Goal: Task Accomplishment & Management: Complete application form

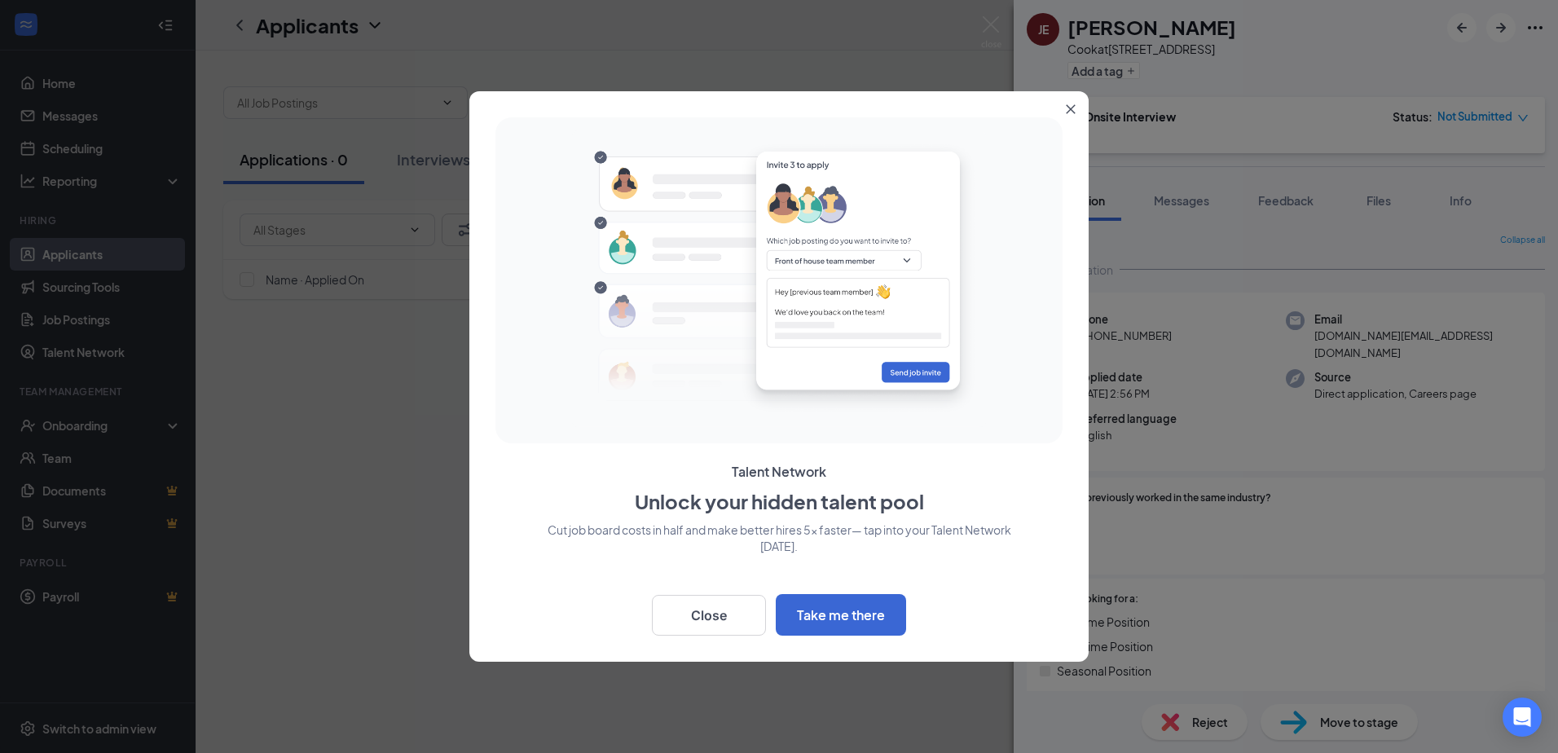
click at [1076, 108] on button "Close" at bounding box center [1074, 105] width 29 height 29
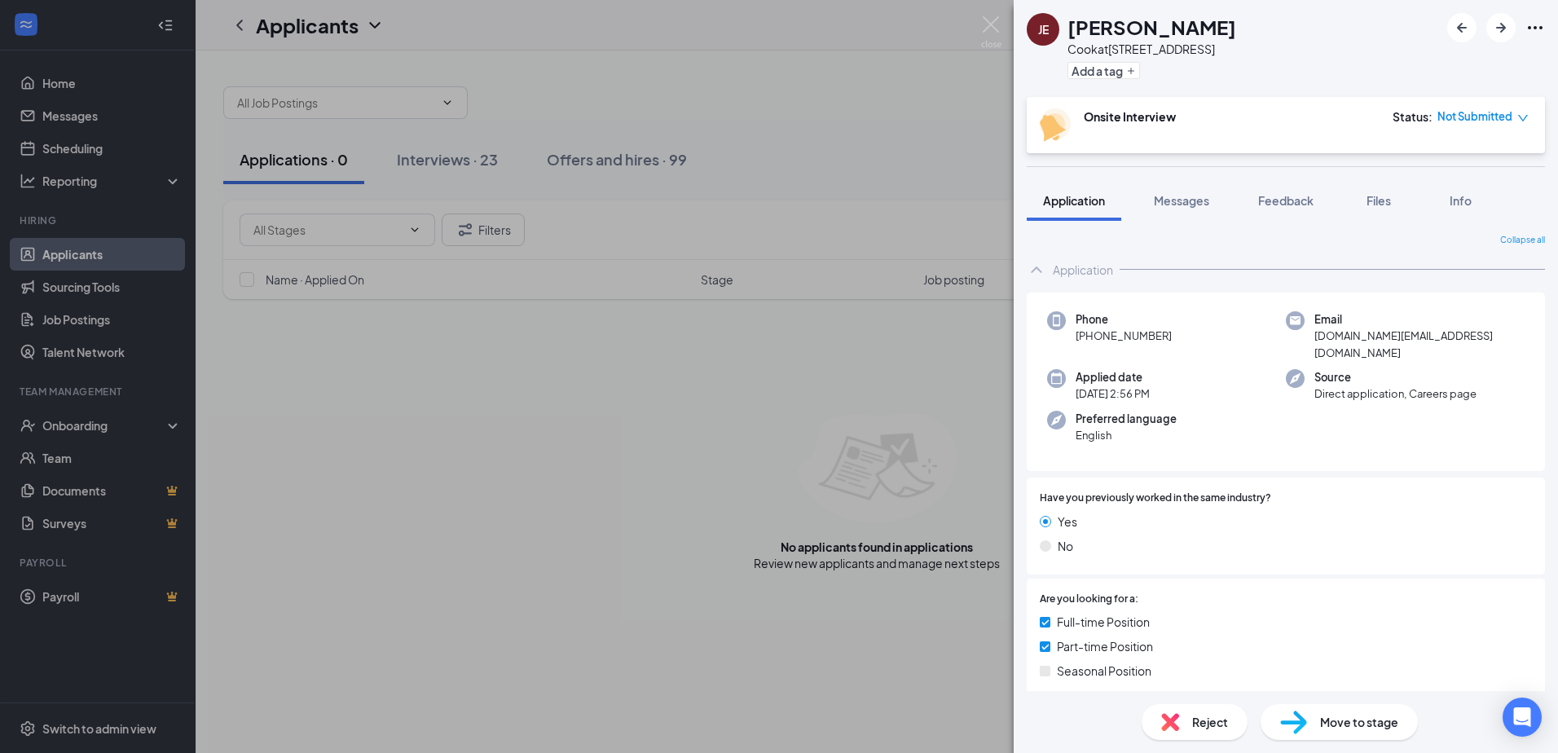
click at [1345, 725] on span "Move to stage" at bounding box center [1359, 722] width 78 height 18
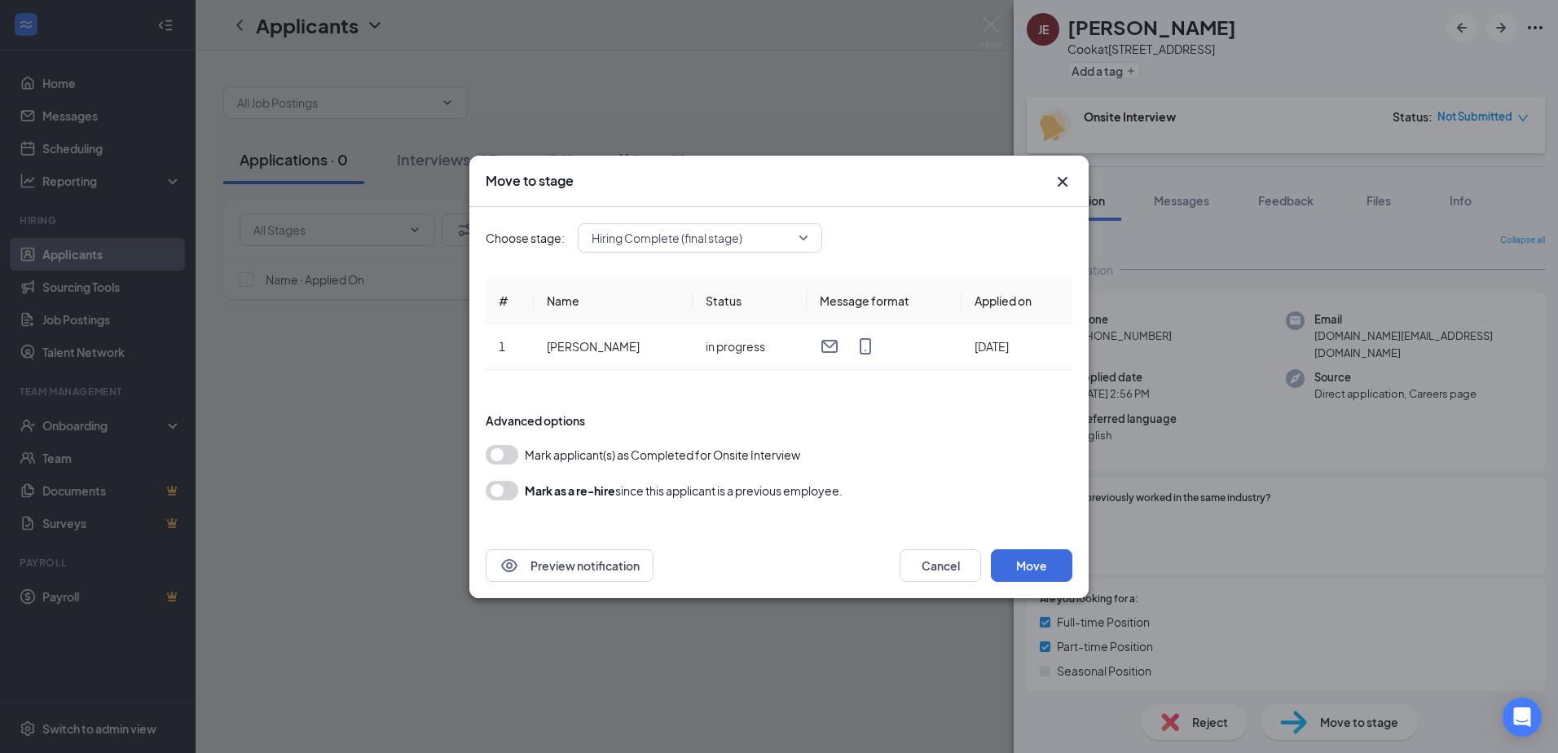
click at [1345, 725] on div "Move to stage Choose stage: Hiring Complete (final stage) # Name Status Message…" at bounding box center [779, 376] width 1558 height 753
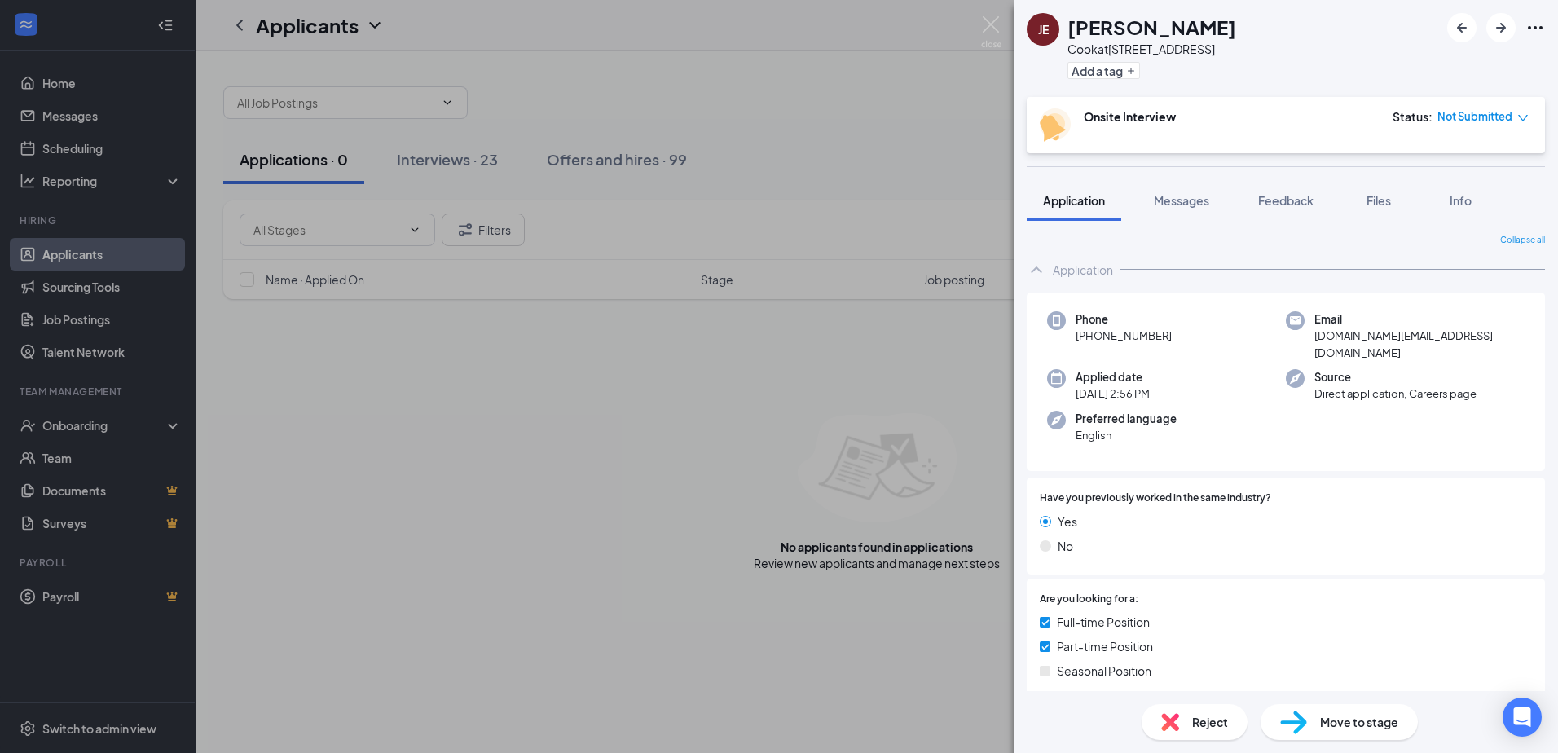
click at [1336, 725] on span "Move to stage" at bounding box center [1359, 722] width 78 height 18
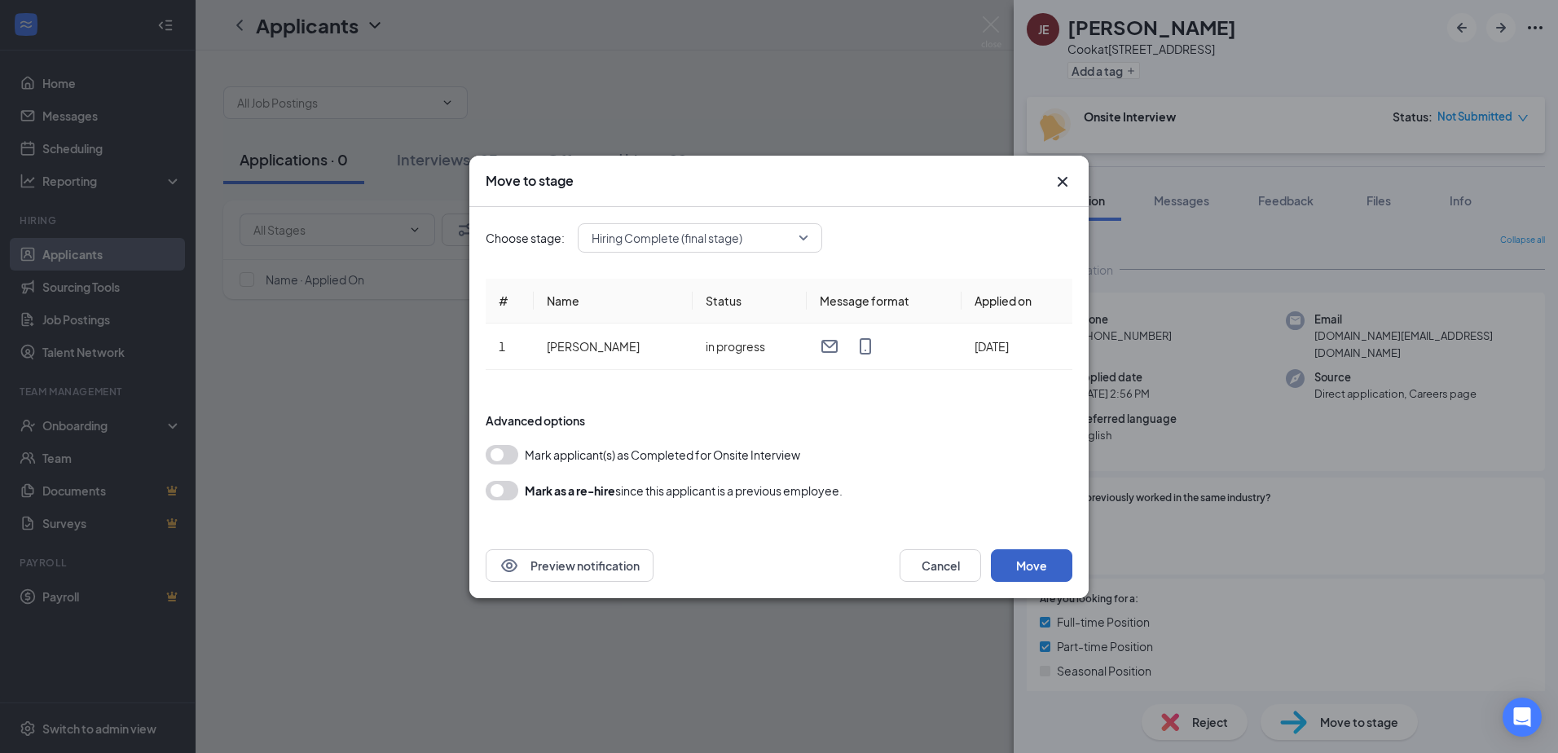
click at [1025, 573] on button "Move" at bounding box center [1032, 565] width 82 height 33
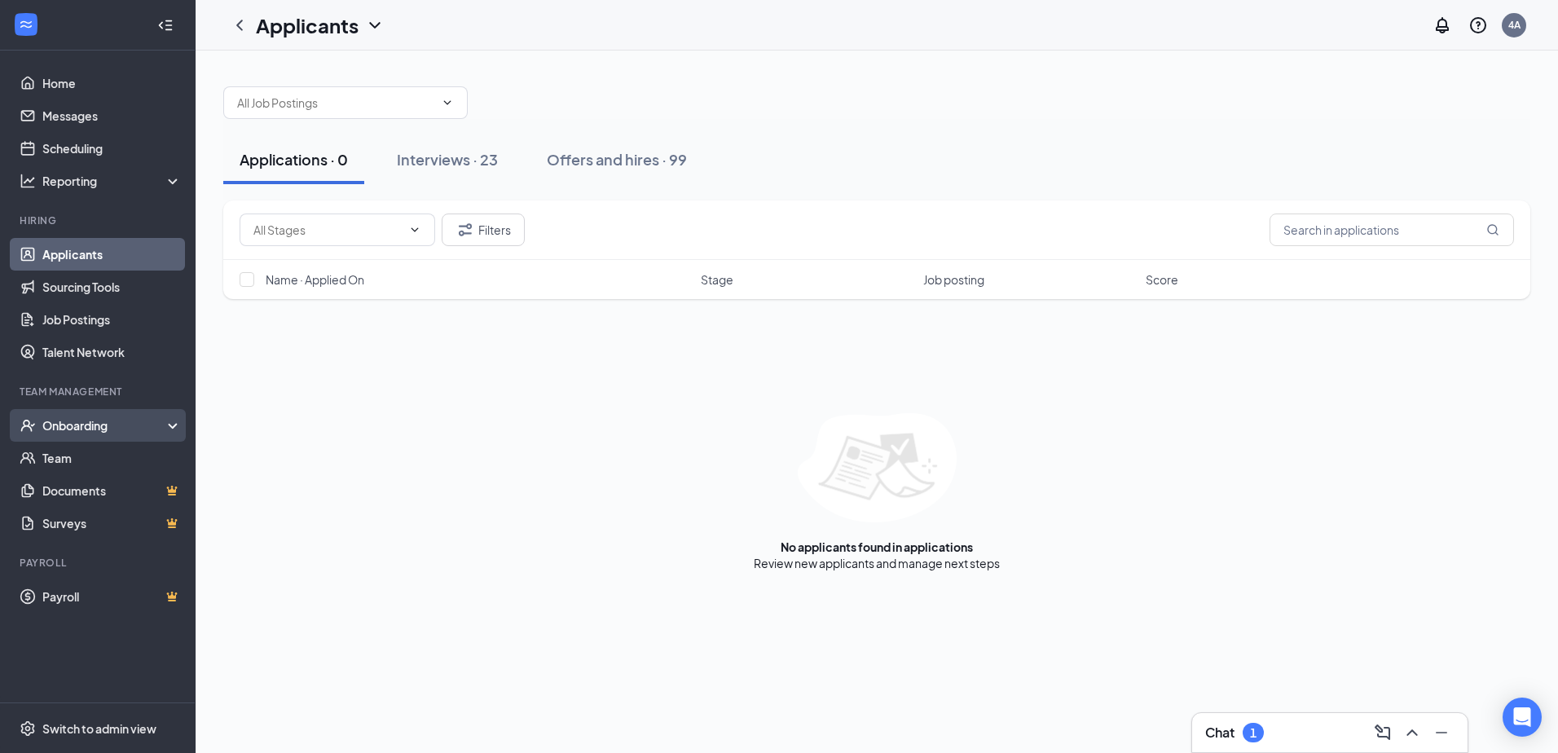
click at [98, 421] on div "Onboarding" at bounding box center [105, 425] width 126 height 16
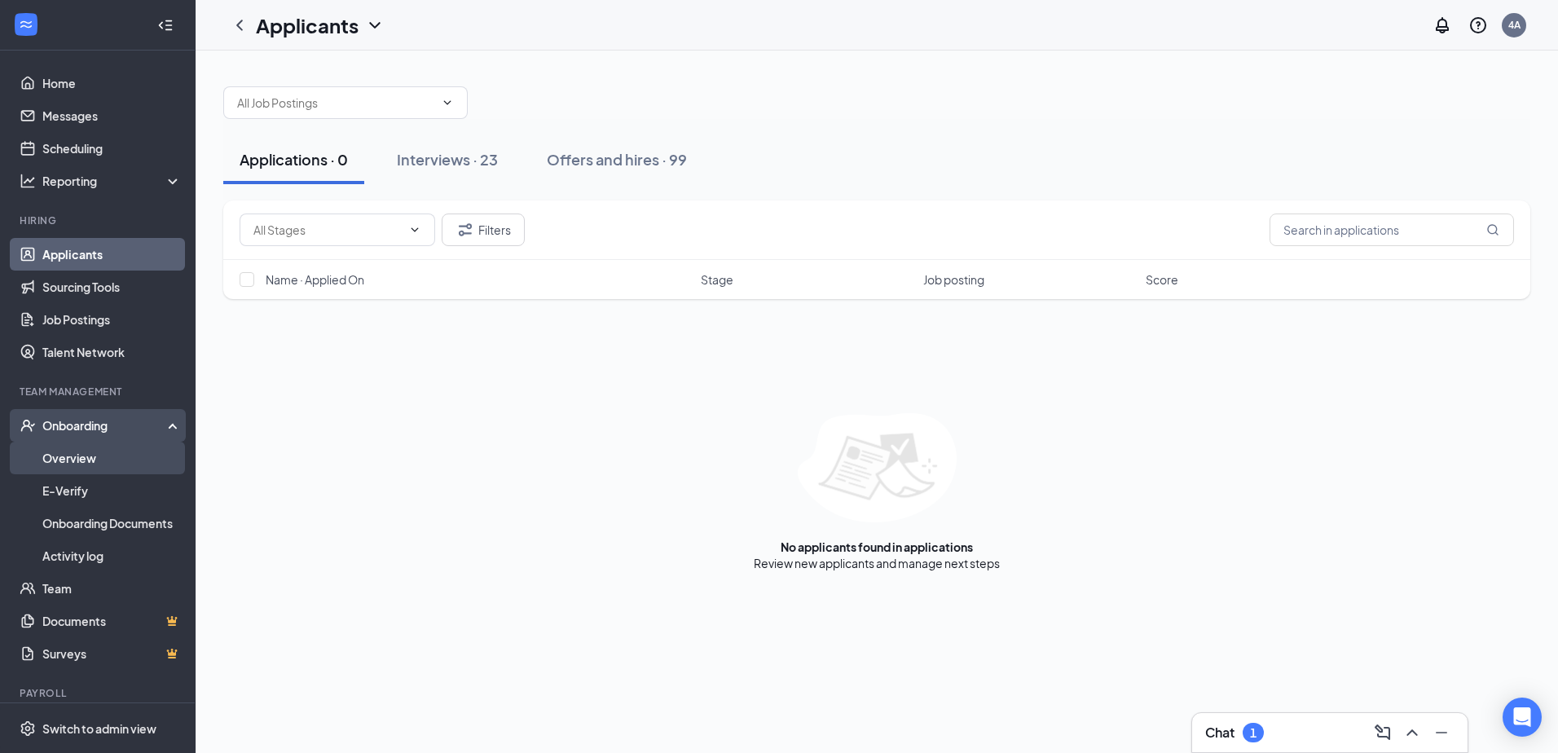
click at [83, 463] on link "Overview" at bounding box center [111, 458] width 139 height 33
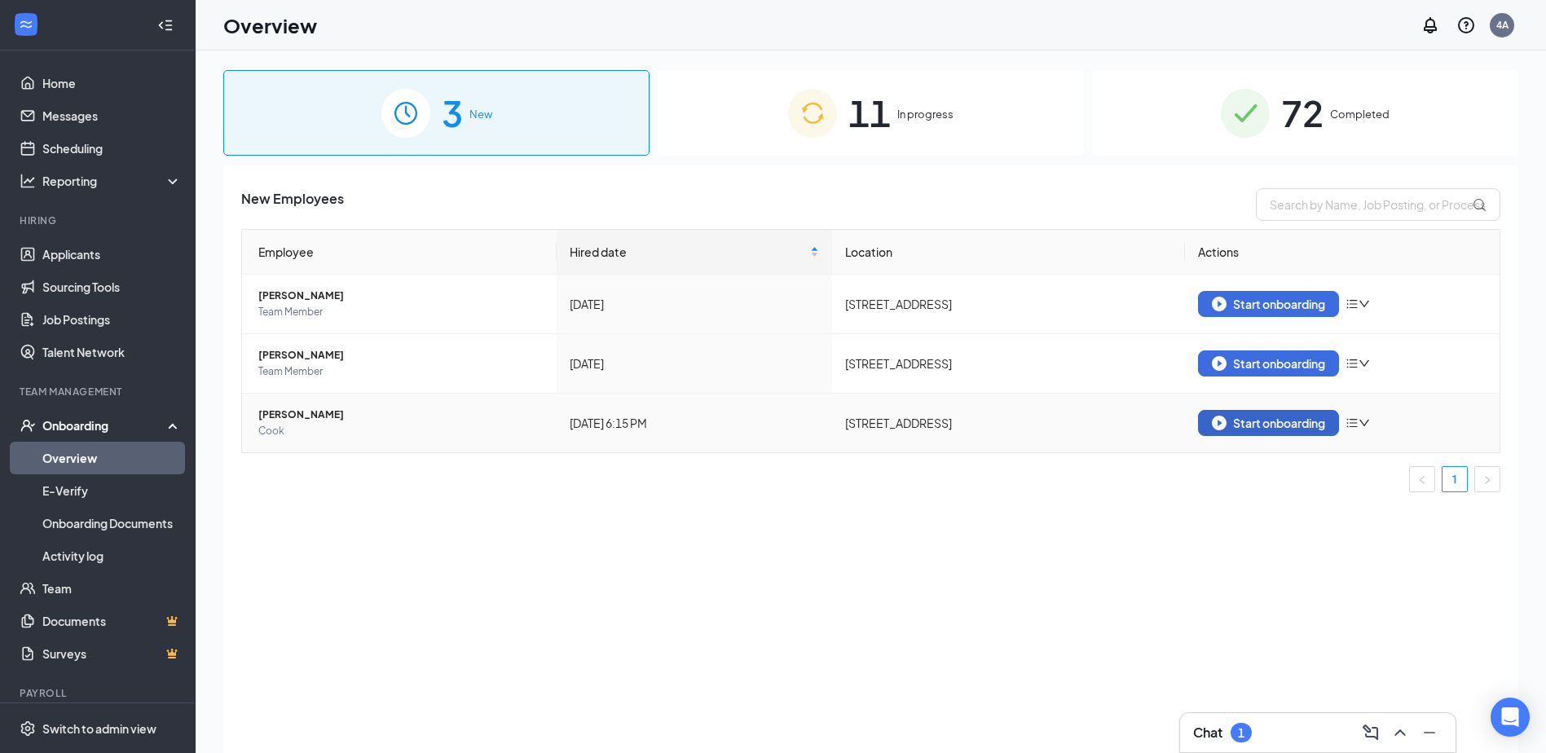
click at [1304, 418] on div "Start onboarding" at bounding box center [1268, 423] width 113 height 15
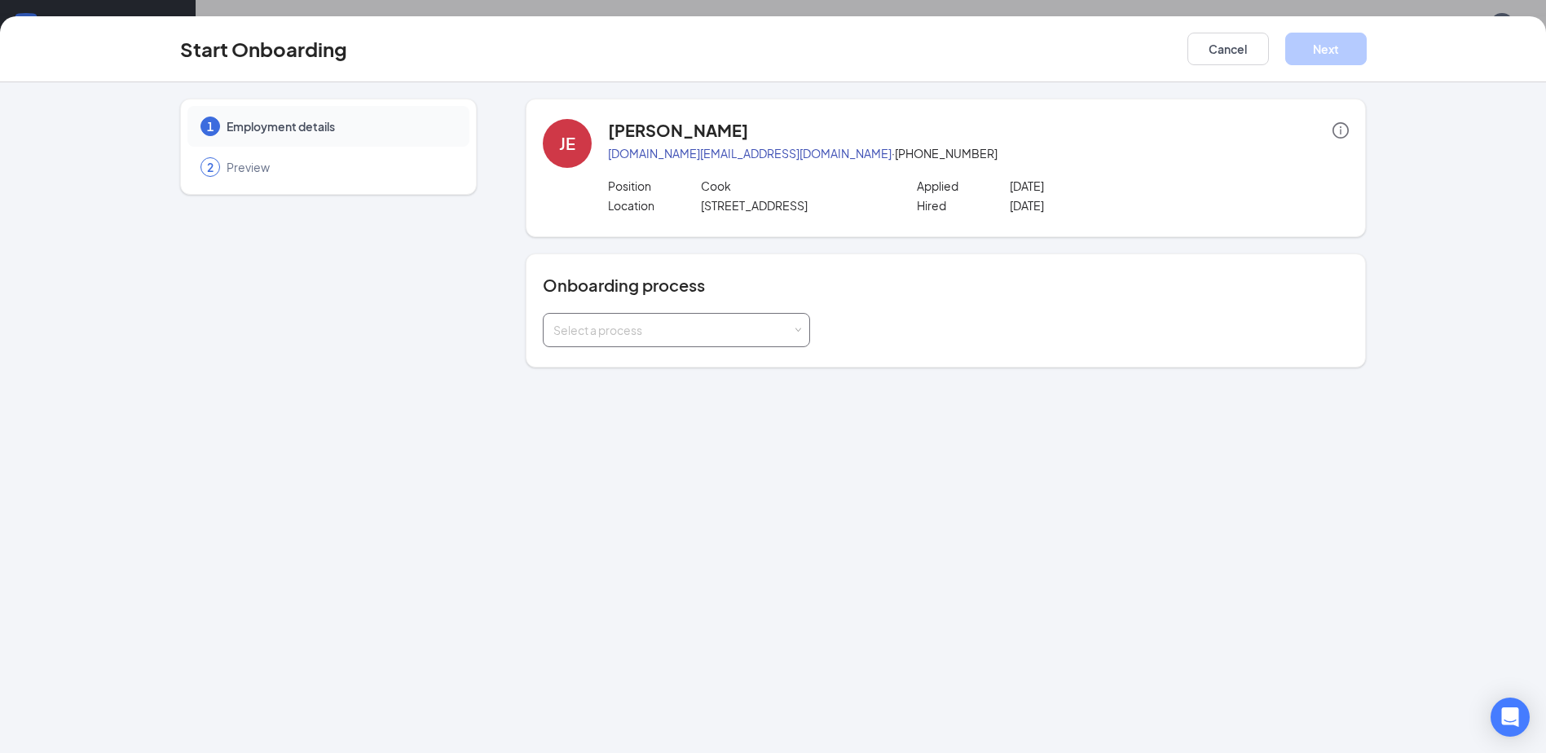
click at [649, 333] on div "Select a process" at bounding box center [672, 330] width 239 height 16
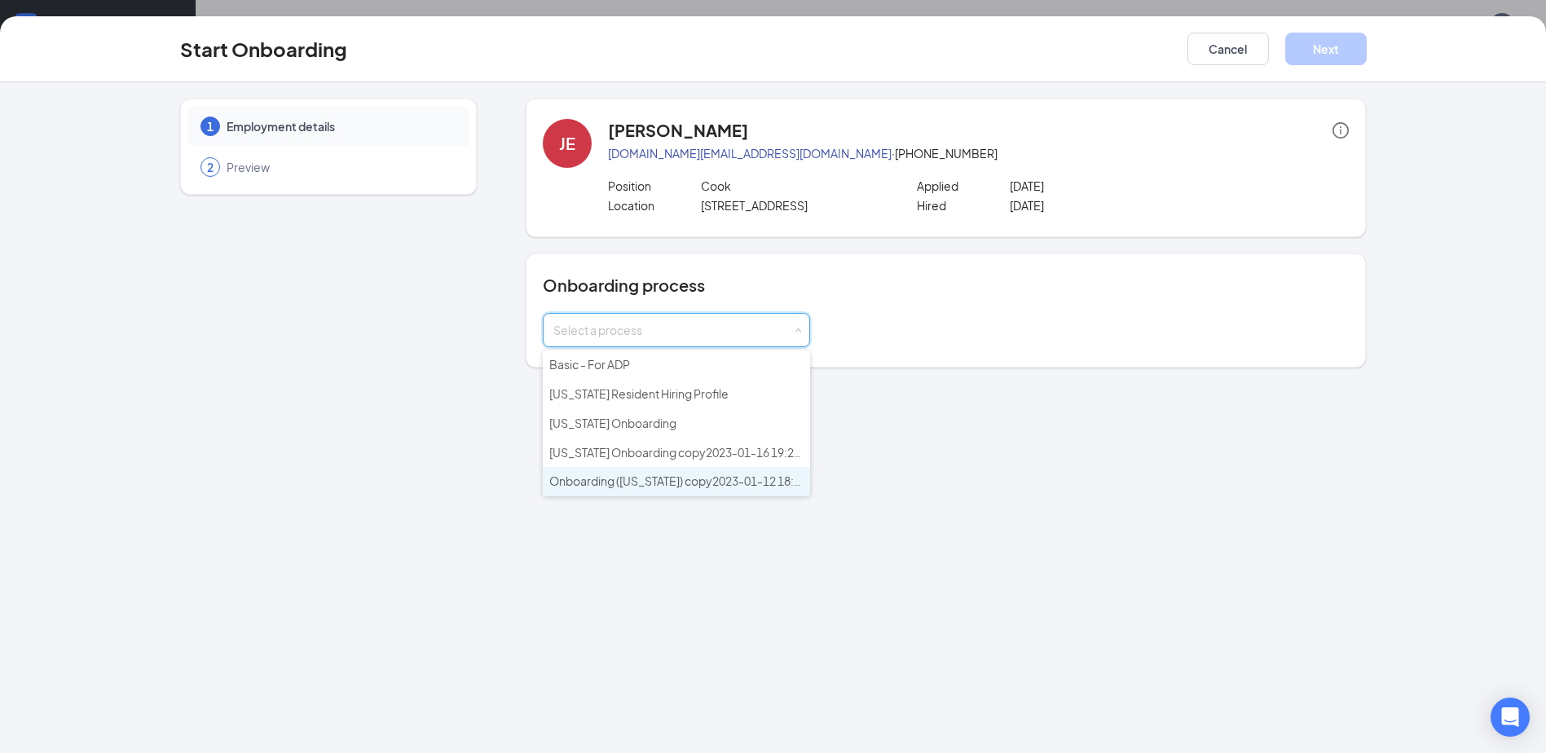
click at [602, 478] on span "Onboarding ([US_STATE]) copy2023-01-12 18:55:51" at bounding box center [686, 481] width 274 height 15
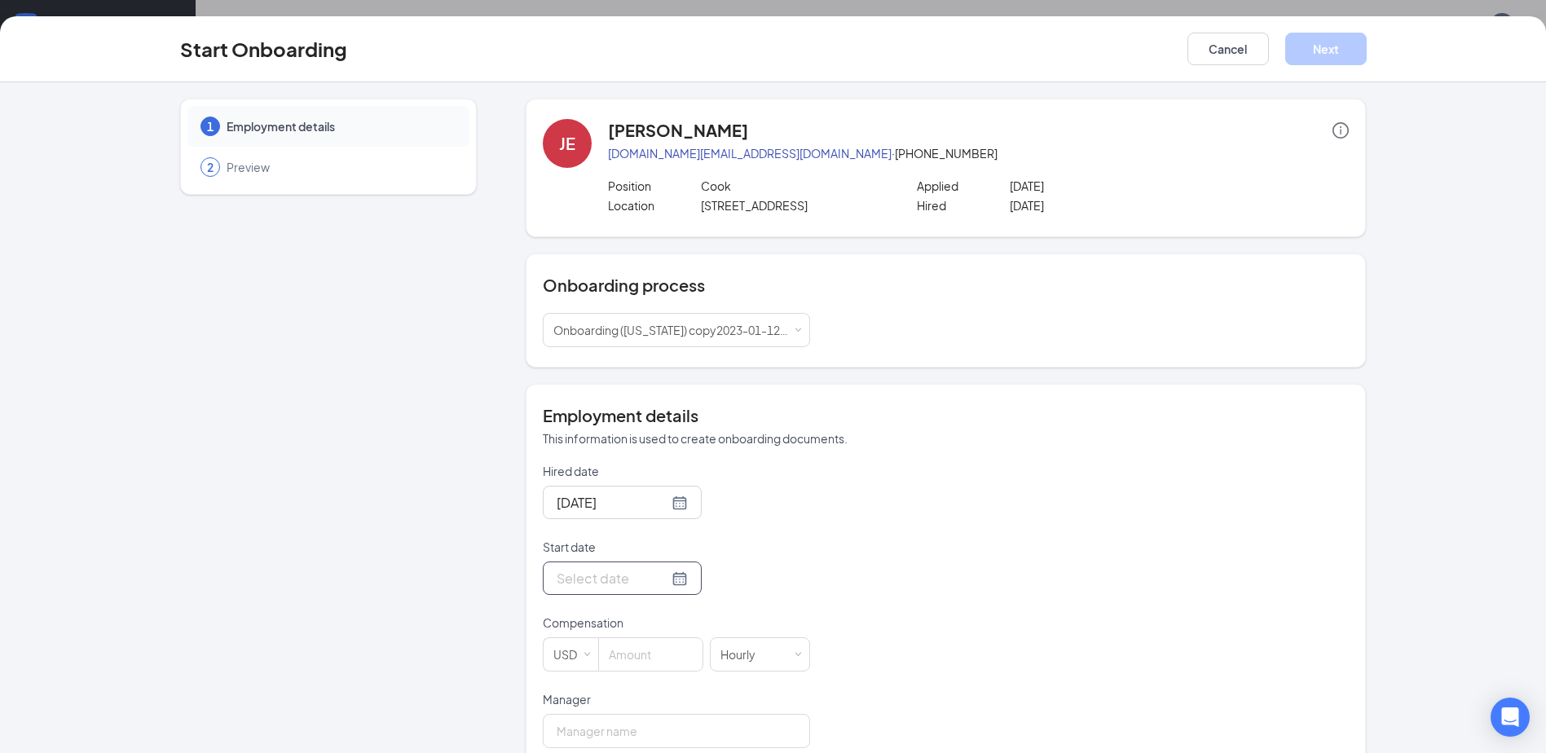
click at [668, 578] on div at bounding box center [622, 578] width 131 height 20
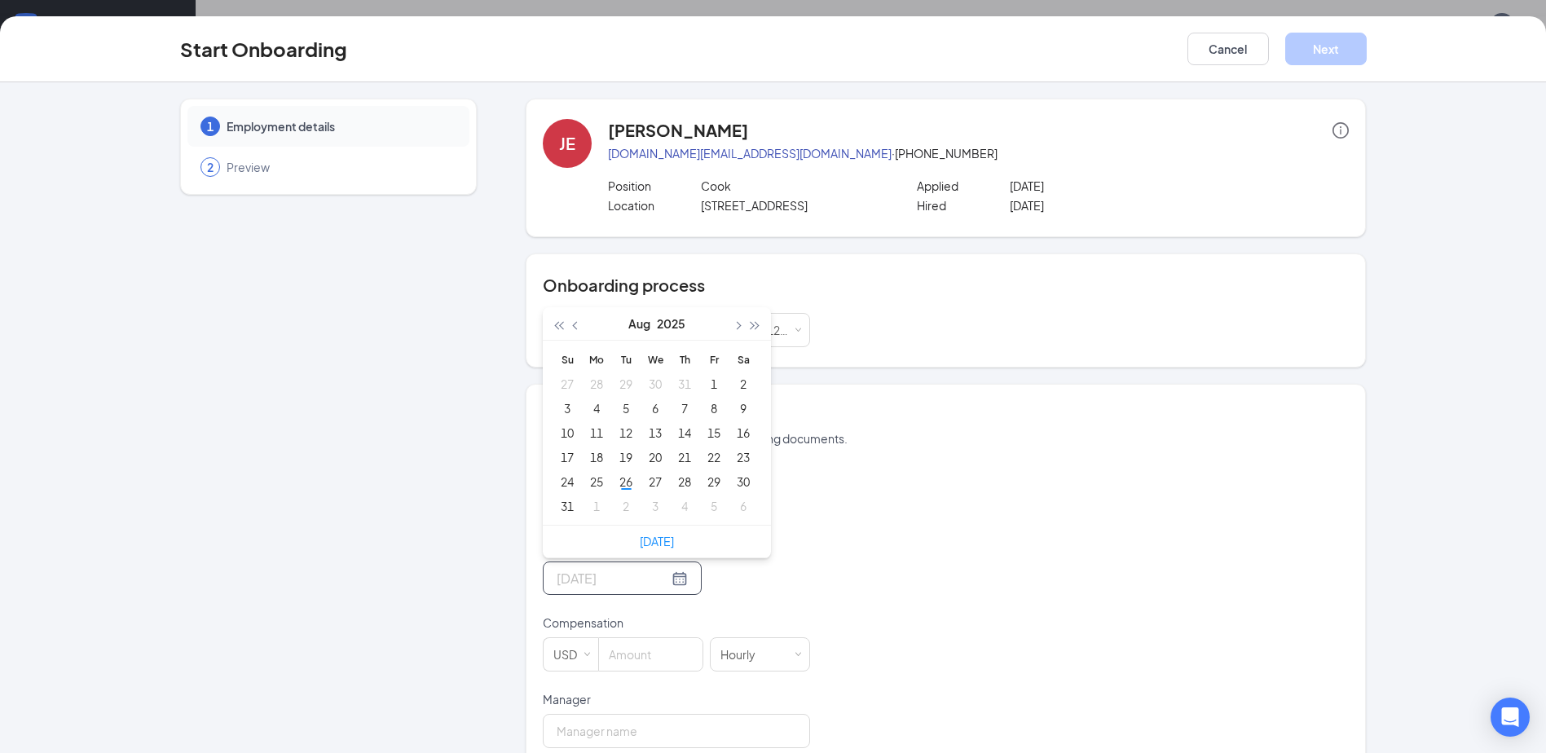
type input "[DATE]"
click at [622, 483] on div "26" at bounding box center [626, 482] width 20 height 20
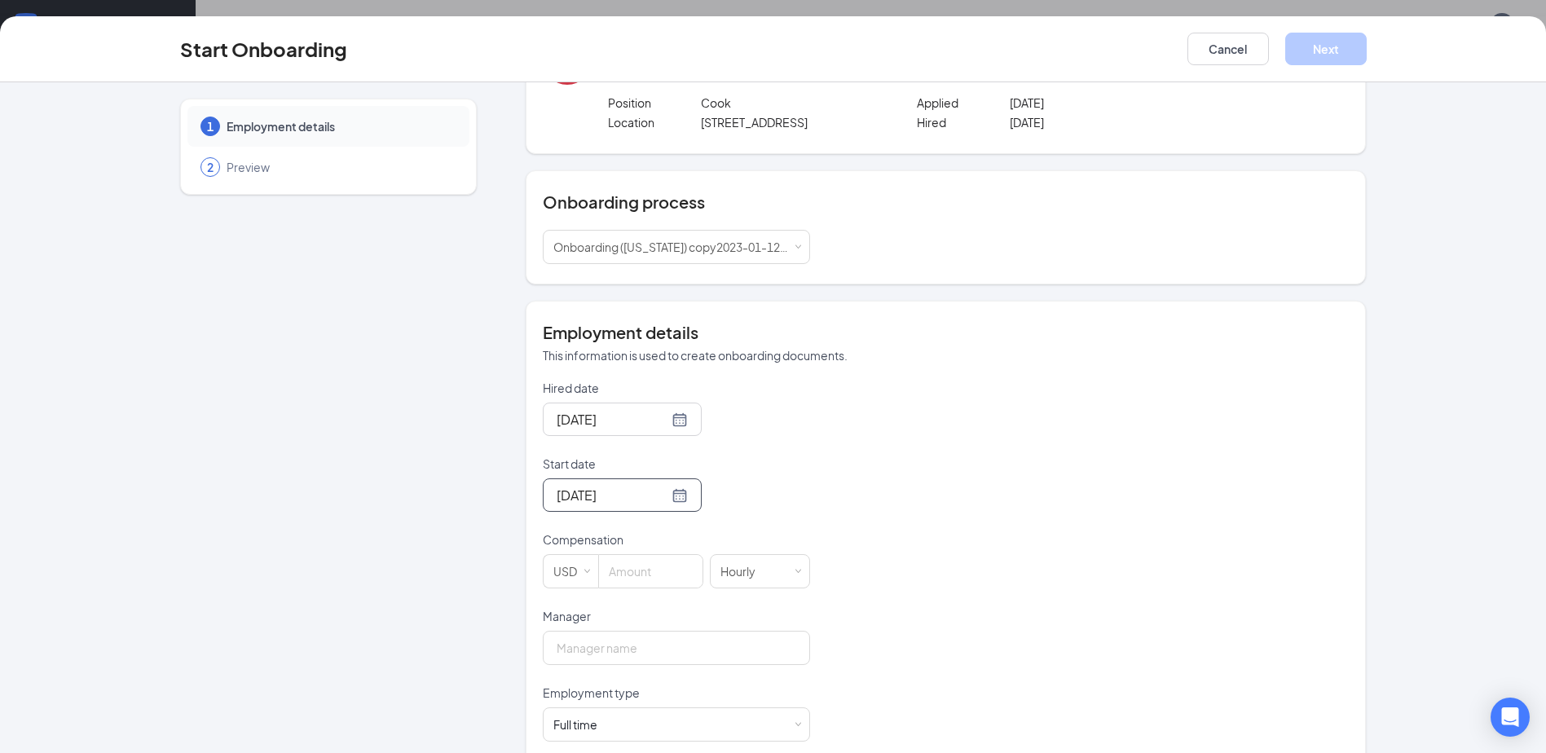
scroll to position [163, 0]
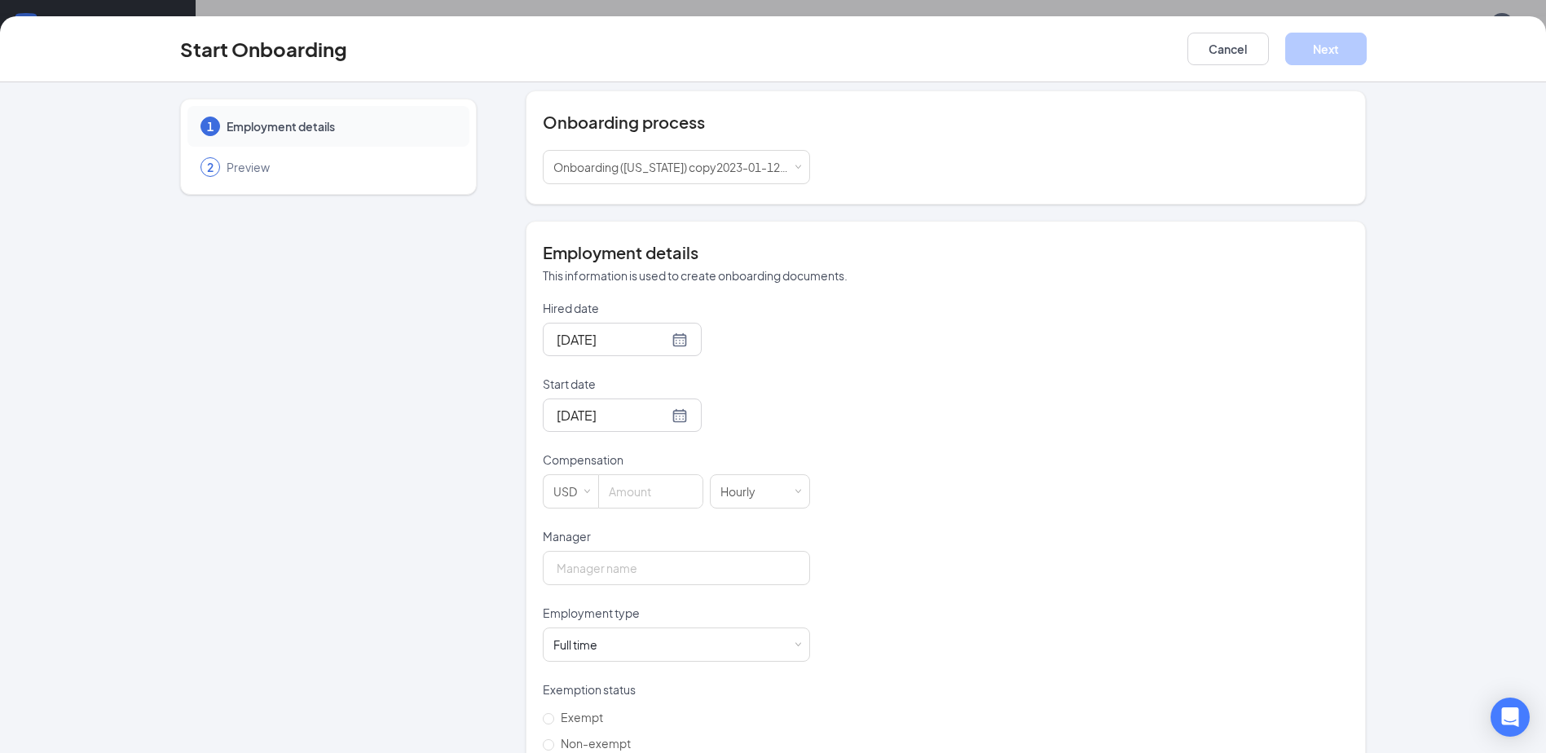
click at [640, 474] on div "Compensation" at bounding box center [676, 463] width 267 height 23
click at [632, 483] on input at bounding box center [651, 491] width 104 height 33
type input "14"
click at [595, 571] on input "Manager" at bounding box center [676, 568] width 267 height 34
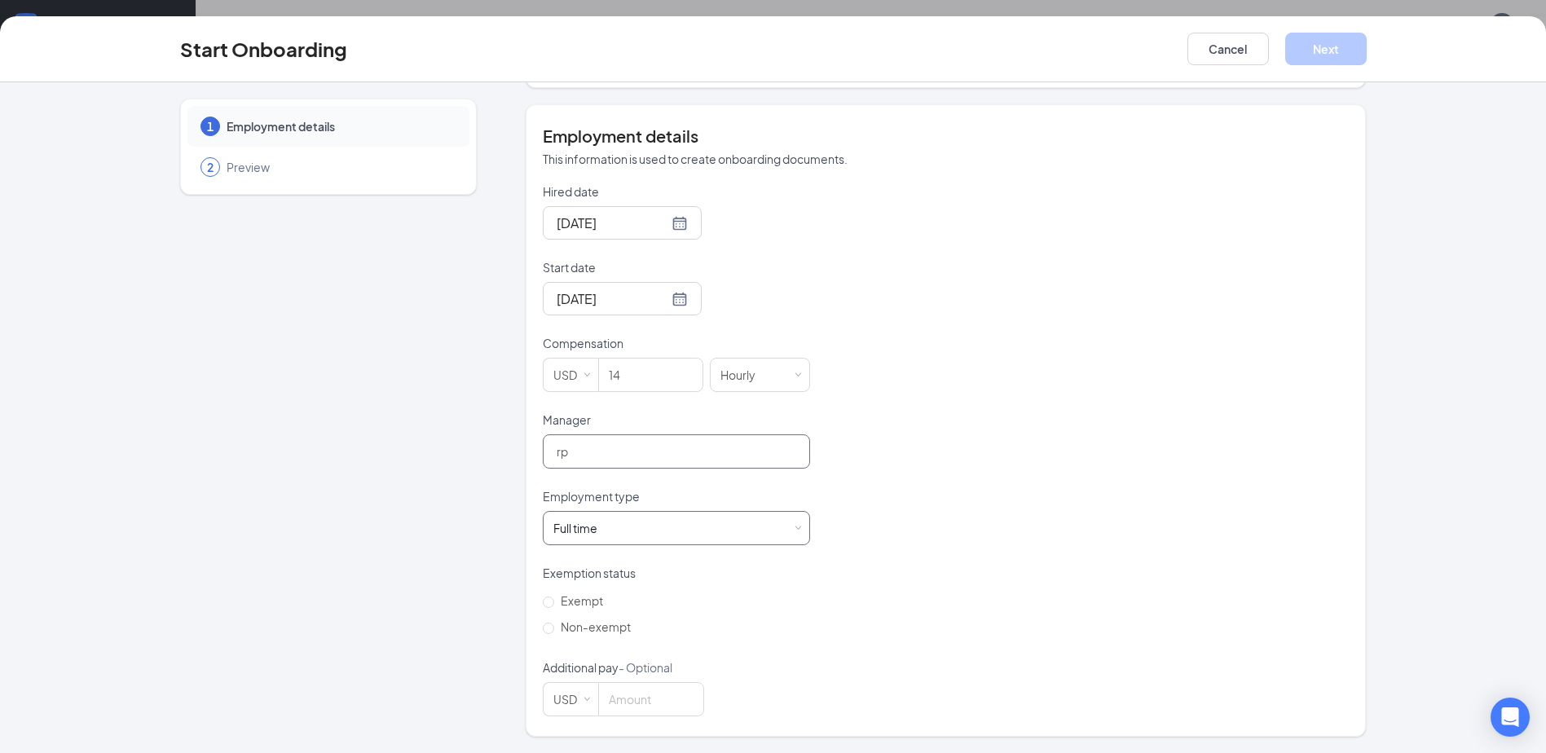
scroll to position [73, 0]
type input "rp"
click at [554, 630] on span "Non-exempt" at bounding box center [595, 626] width 83 height 15
click at [552, 630] on input "Non-exempt" at bounding box center [548, 628] width 11 height 11
radio input "true"
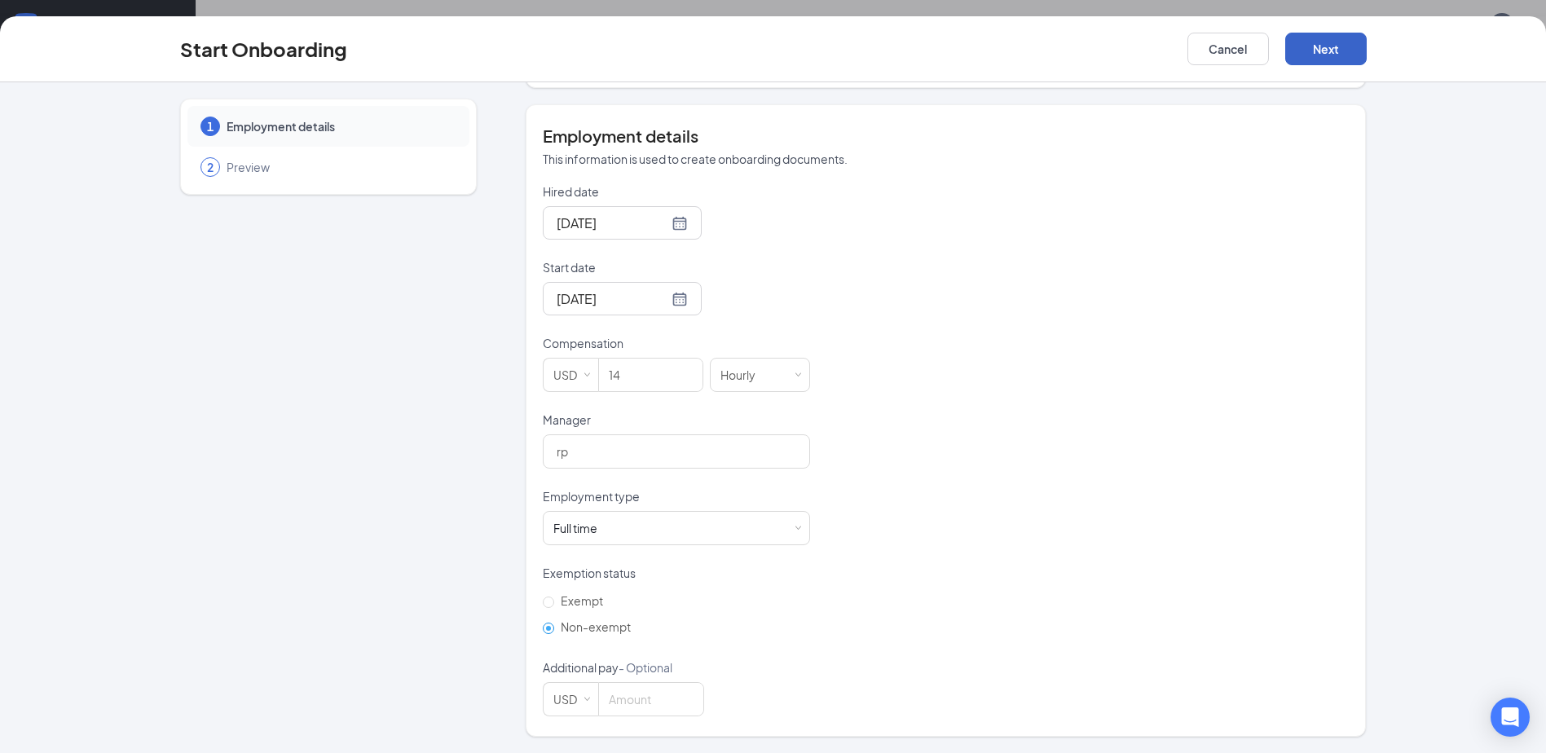
click at [1341, 43] on button "Next" at bounding box center [1326, 49] width 82 height 33
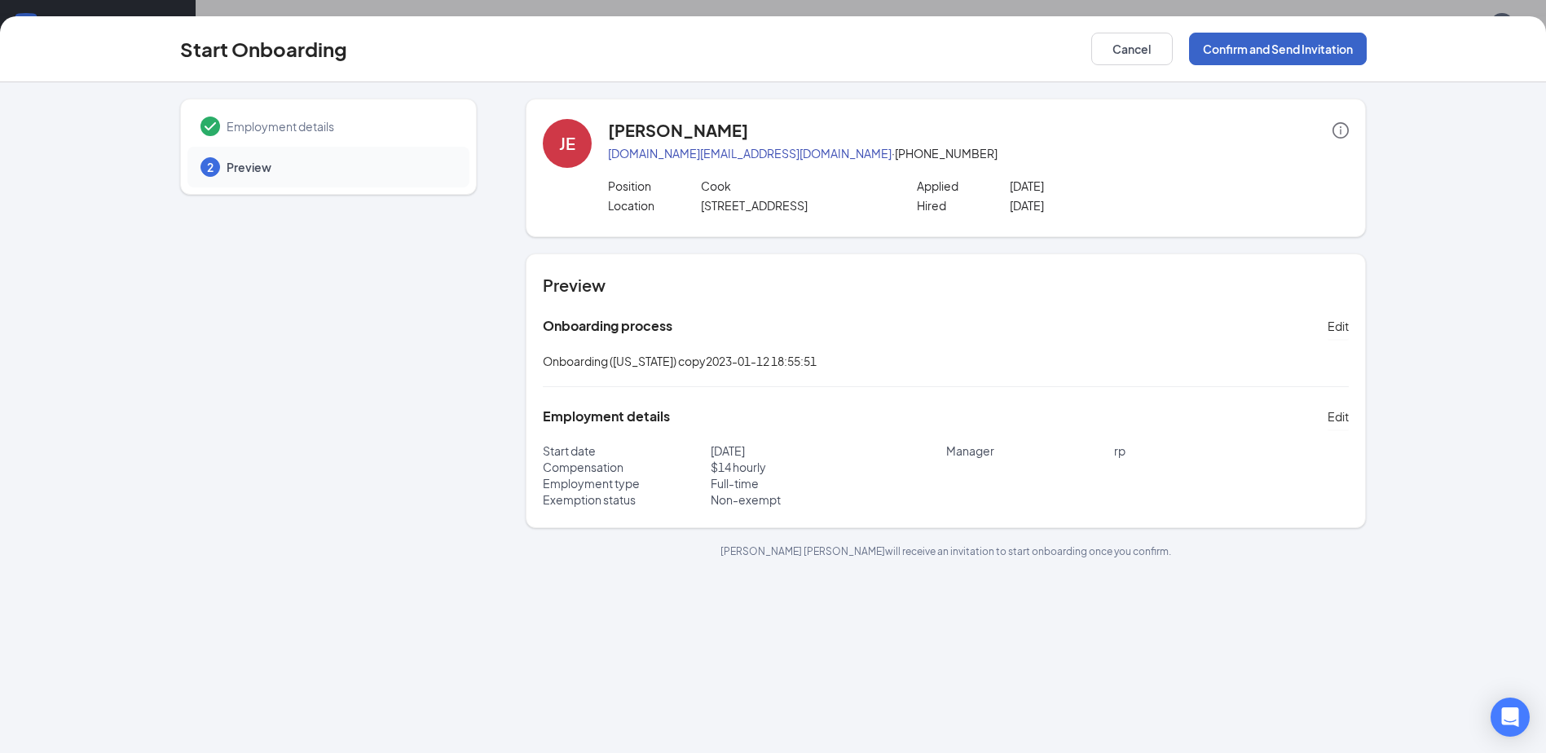
click at [1326, 48] on button "Confirm and Send Invitation" at bounding box center [1278, 49] width 178 height 33
